Goal: Entertainment & Leisure: Consume media (video, audio)

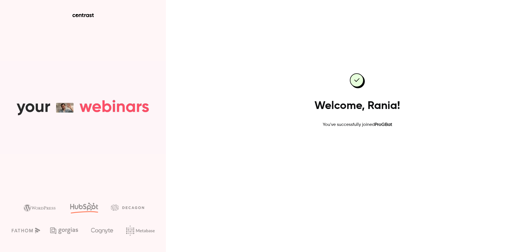
click at [364, 145] on link "Go to dashboard" at bounding box center [357, 145] width 47 height 13
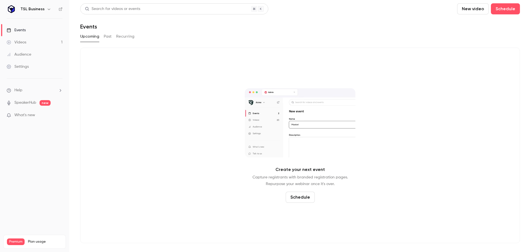
click at [35, 12] on div "TSL Business" at bounding box center [37, 9] width 34 height 7
click at [48, 9] on icon "button" at bounding box center [49, 9] width 2 height 1
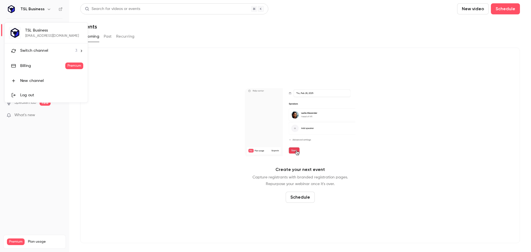
click at [50, 54] on li "Switch channel 3" at bounding box center [46, 50] width 83 height 15
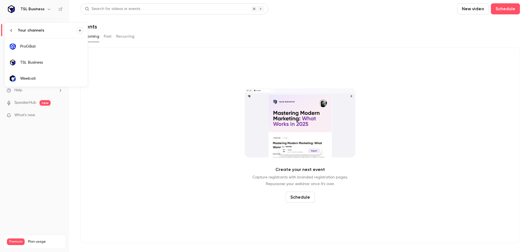
click at [59, 67] on link "TSL Business" at bounding box center [46, 62] width 83 height 16
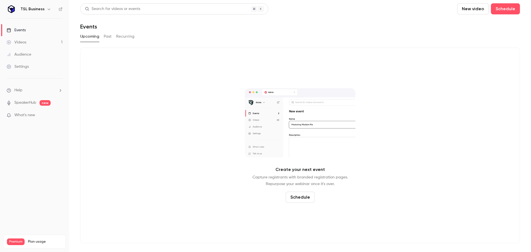
click at [106, 35] on button "Past" at bounding box center [108, 36] width 8 height 9
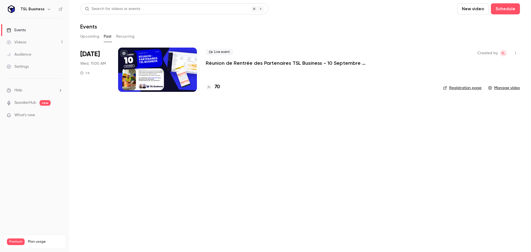
click at [184, 76] on div at bounding box center [157, 70] width 79 height 44
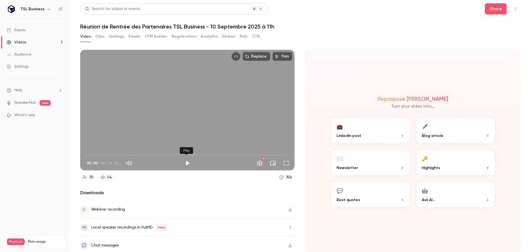
click at [186, 161] on button "Play" at bounding box center [187, 163] width 11 height 11
type input "***"
type input "**"
click at [144, 163] on span at bounding box center [147, 163] width 25 height 1
drag, startPoint x: 90, startPoint y: 153, endPoint x: 93, endPoint y: 153, distance: 3.0
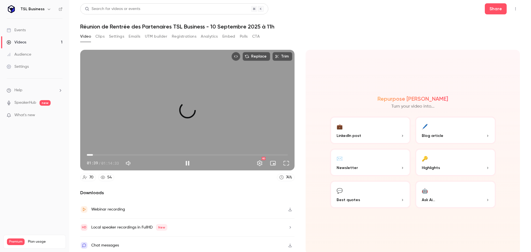
click at [93, 154] on span "02:16" at bounding box center [93, 155] width 2 height 2
drag, startPoint x: 93, startPoint y: 153, endPoint x: 98, endPoint y: 152, distance: 5.6
click at [94, 154] on span "02:16" at bounding box center [93, 155] width 2 height 2
drag, startPoint x: 98, startPoint y: 153, endPoint x: 101, endPoint y: 153, distance: 3.0
click at [99, 154] on span "04:14" at bounding box center [98, 155] width 2 height 2
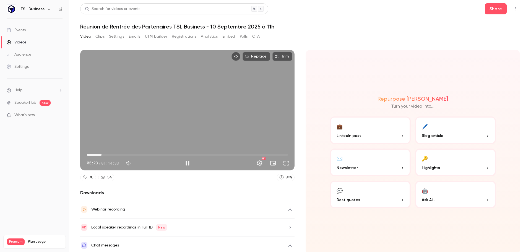
click at [102, 154] on span "05:23" at bounding box center [102, 155] width 2 height 2
click at [109, 154] on span "08:29" at bounding box center [110, 155] width 2 height 2
drag, startPoint x: 111, startPoint y: 153, endPoint x: 114, endPoint y: 153, distance: 3.0
click at [114, 154] on span "09:56" at bounding box center [114, 155] width 2 height 2
click at [118, 154] on span "11:30" at bounding box center [118, 155] width 2 height 2
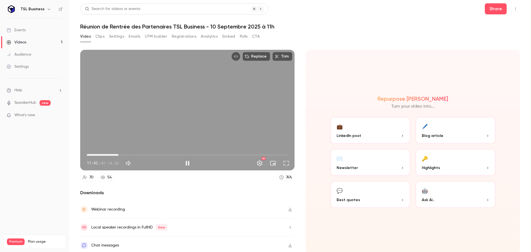
click at [122, 153] on span "11:42" at bounding box center [187, 154] width 201 height 9
click at [125, 154] on span "14:11" at bounding box center [125, 155] width 2 height 2
click at [128, 154] on span "15:01" at bounding box center [128, 155] width 2 height 2
click at [132, 154] on span "15:26" at bounding box center [187, 154] width 201 height 9
click at [137, 154] on span "18:45" at bounding box center [187, 154] width 201 height 9
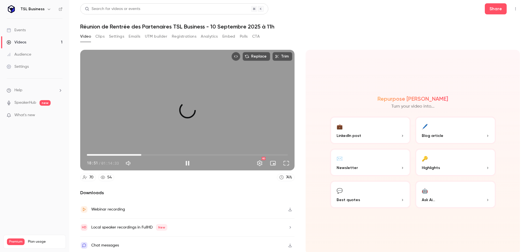
click at [141, 155] on span "20:12" at bounding box center [187, 154] width 201 height 9
click at [143, 155] on span "20:25" at bounding box center [142, 155] width 2 height 2
click at [148, 155] on span "21:45" at bounding box center [187, 154] width 201 height 9
click at [152, 155] on span "23:06" at bounding box center [187, 154] width 201 height 9
click at [155, 154] on span "24:22" at bounding box center [187, 154] width 201 height 9
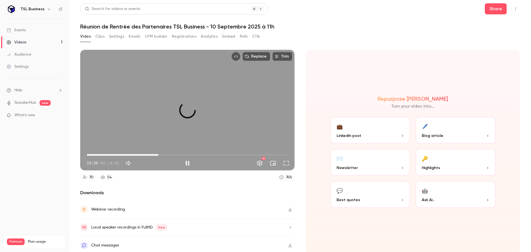
click at [158, 154] on span "26:31" at bounding box center [159, 155] width 2 height 2
click at [159, 154] on span "26:33" at bounding box center [159, 155] width 2 height 2
click at [161, 154] on span "27:16" at bounding box center [161, 155] width 2 height 2
click at [164, 154] on span "28:54" at bounding box center [165, 155] width 2 height 2
click at [165, 154] on span "28:55" at bounding box center [165, 155] width 2 height 2
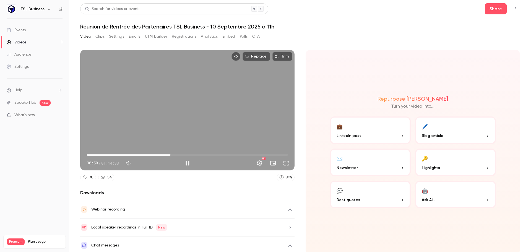
drag, startPoint x: 162, startPoint y: 153, endPoint x: 169, endPoint y: 153, distance: 7.5
click at [169, 153] on span "30:59" at bounding box center [187, 154] width 201 height 9
click at [170, 154] on span "31:01" at bounding box center [171, 155] width 2 height 2
click at [169, 154] on span "30:18" at bounding box center [169, 155] width 2 height 2
click at [169, 154] on span "30:59" at bounding box center [170, 155] width 2 height 2
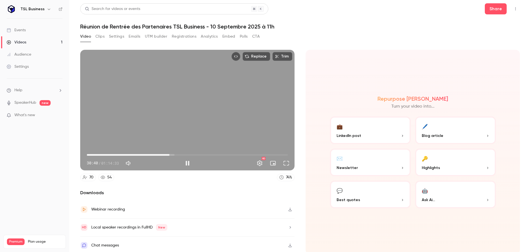
click at [169, 154] on span "30:40" at bounding box center [170, 155] width 2 height 2
click at [171, 154] on span "31:42" at bounding box center [172, 155] width 2 height 2
click at [173, 154] on span "32:07" at bounding box center [174, 155] width 2 height 2
click at [173, 154] on span "32:20" at bounding box center [174, 155] width 2 height 2
click at [174, 154] on span "32:24" at bounding box center [174, 155] width 2 height 2
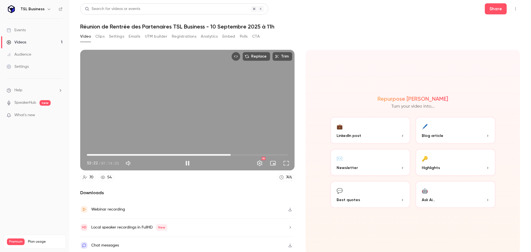
drag, startPoint x: 174, startPoint y: 153, endPoint x: 229, endPoint y: 153, distance: 54.7
click at [230, 154] on span "53:22" at bounding box center [231, 155] width 2 height 2
drag, startPoint x: 230, startPoint y: 153, endPoint x: 235, endPoint y: 153, distance: 4.7
click at [234, 154] on span "54:30" at bounding box center [234, 155] width 2 height 2
click at [238, 154] on span "55:51" at bounding box center [238, 155] width 2 height 2
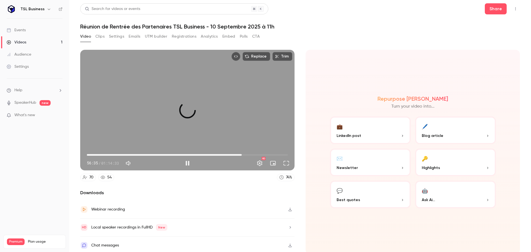
click at [241, 154] on span "57:24" at bounding box center [242, 155] width 2 height 2
click at [244, 154] on span "58:33" at bounding box center [245, 155] width 2 height 2
click at [247, 154] on span "59:41" at bounding box center [248, 155] width 2 height 2
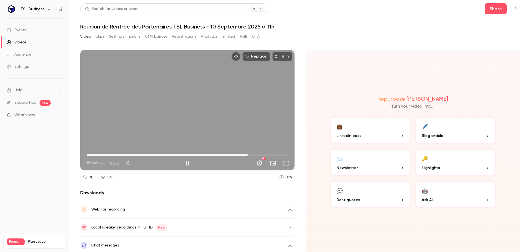
click at [248, 154] on span "59:42" at bounding box center [248, 155] width 2 height 2
click at [260, 154] on span "01:04:27" at bounding box center [261, 155] width 2 height 2
click at [259, 154] on span "01:04:02" at bounding box center [260, 155] width 2 height 2
click at [239, 106] on div "Replace Trim 01:04:48 01:04:48 / 01:14:33 HD" at bounding box center [187, 110] width 214 height 121
type input "******"
